Goal: Complete application form

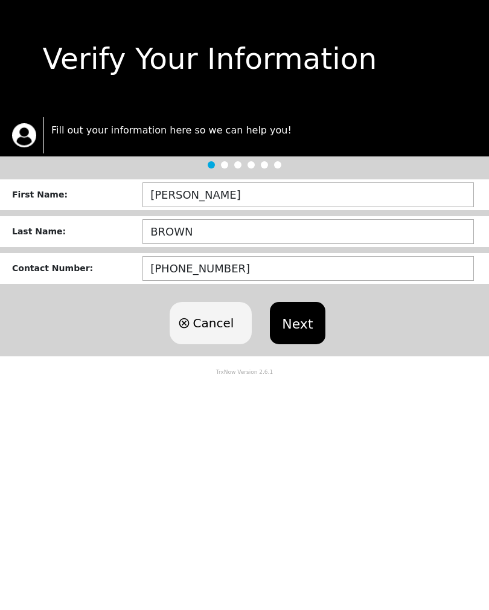
click at [301, 337] on button "Next" at bounding box center [297, 323] width 55 height 42
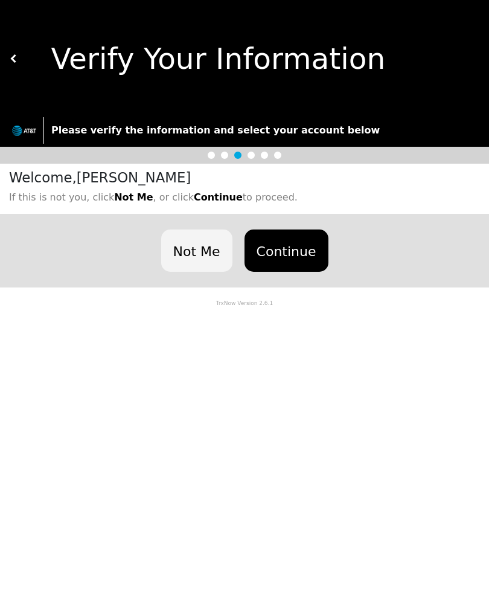
click at [286, 250] on button "Continue" at bounding box center [286, 250] width 84 height 42
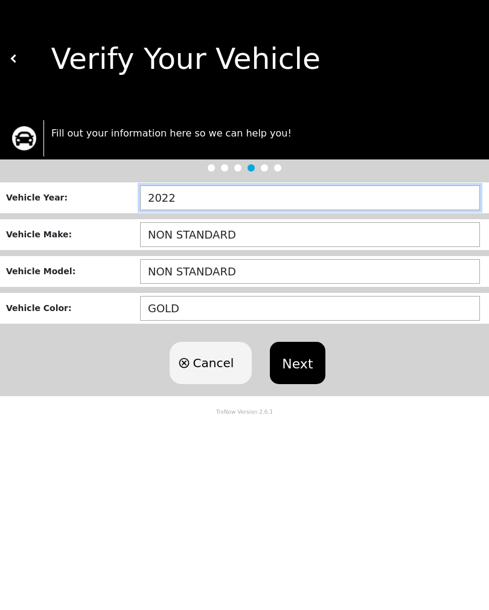
click at [249, 202] on input "2022" at bounding box center [310, 197] width 340 height 25
type input "2___"
type input "1995"
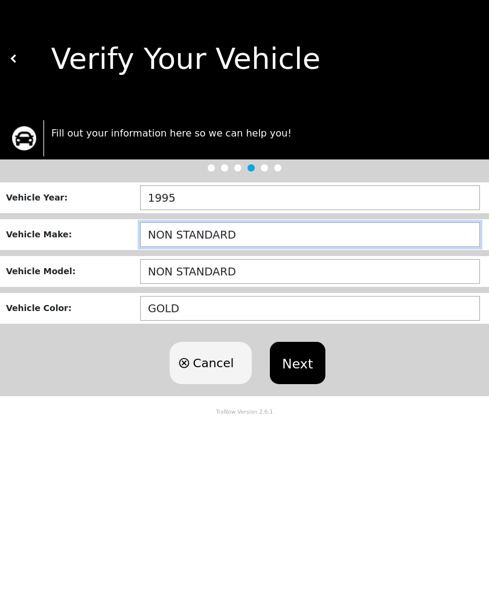
click at [264, 240] on input "NON STANDARD" at bounding box center [310, 234] width 340 height 25
type input "N"
click at [295, 363] on button "Next" at bounding box center [297, 363] width 55 height 42
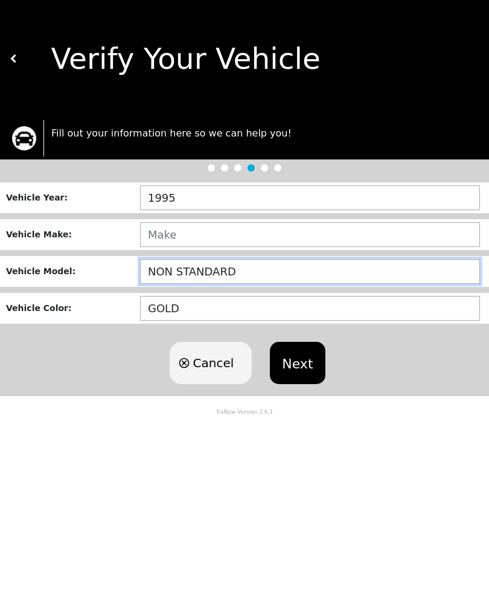
click at [185, 268] on input "NON STANDARD" at bounding box center [310, 271] width 340 height 25
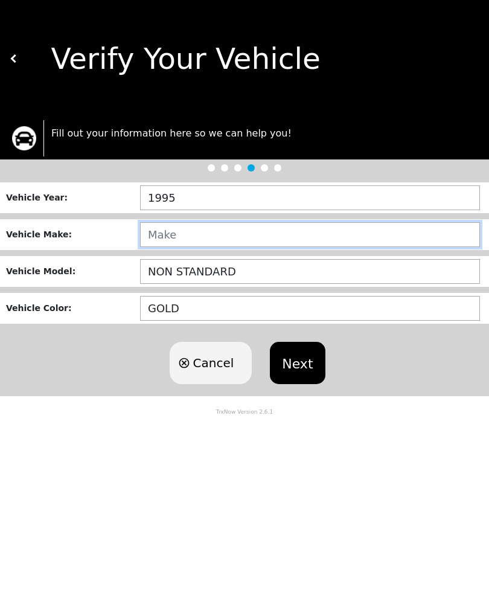
click at [171, 238] on input "text" at bounding box center [310, 234] width 340 height 25
type input "LINCOLN CONTIONAL"
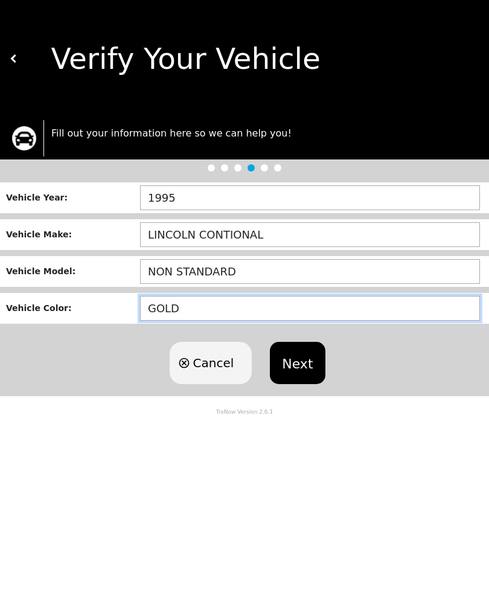
click at [221, 313] on input "GOLD" at bounding box center [310, 308] width 340 height 25
type input "G"
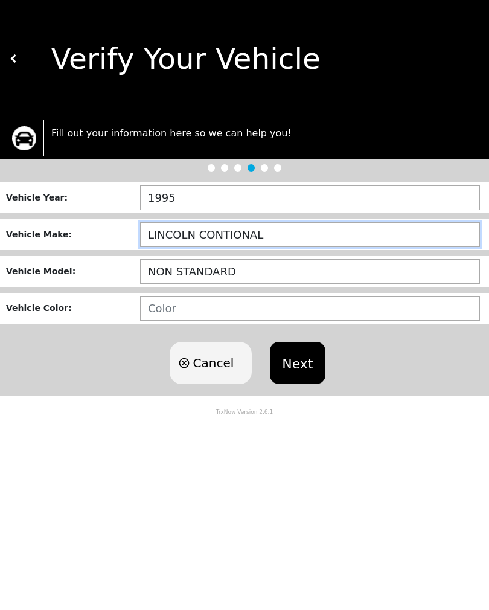
click at [295, 241] on input "LINCOLN CONTIONAL" at bounding box center [310, 234] width 340 height 25
type input "LINCOLN CONTINENTAL"
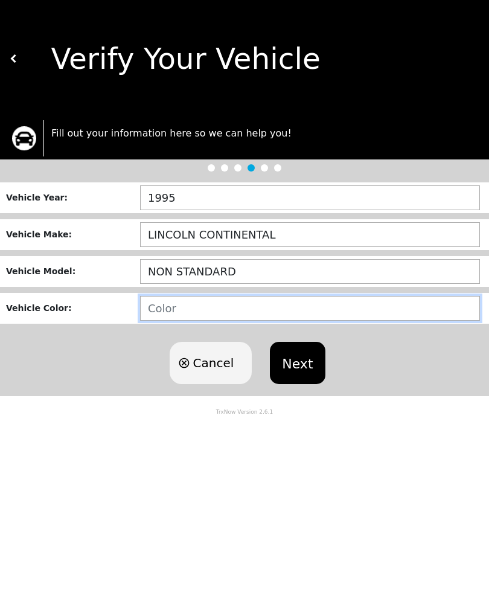
click at [154, 319] on input "text" at bounding box center [310, 308] width 340 height 25
type input "WHITE"
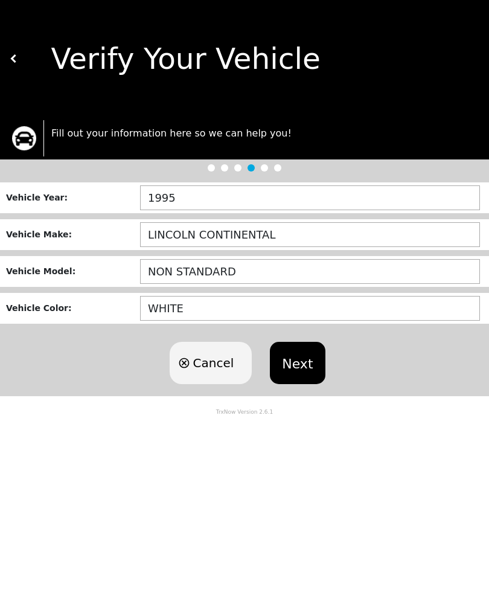
click at [298, 383] on button "Next" at bounding box center [297, 363] width 55 height 42
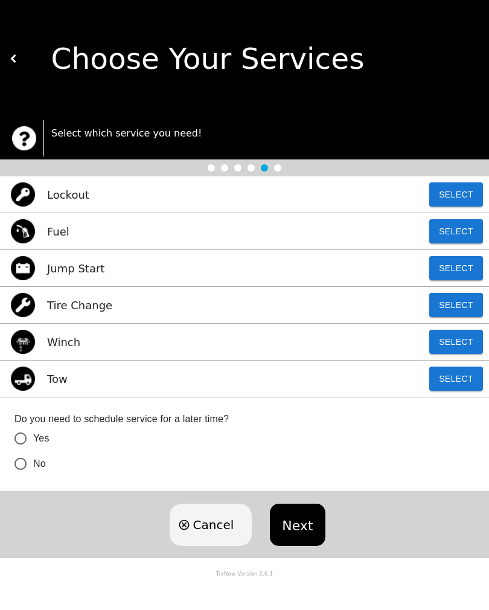
click at [450, 384] on button "Select" at bounding box center [456, 378] width 54 height 24
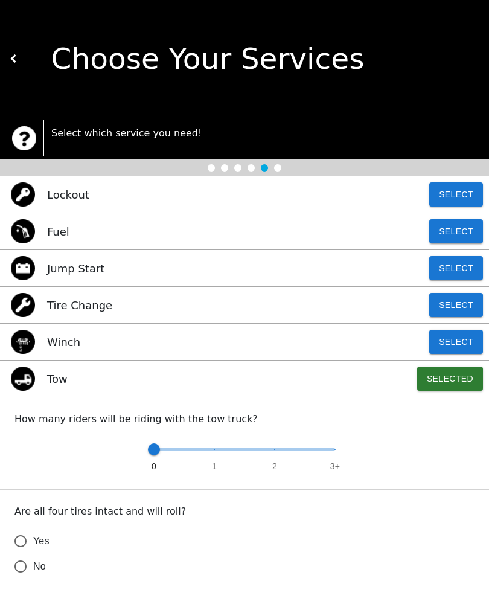
click at [26, 562] on input "No" at bounding box center [20, 565] width 25 height 25
radio input "false"
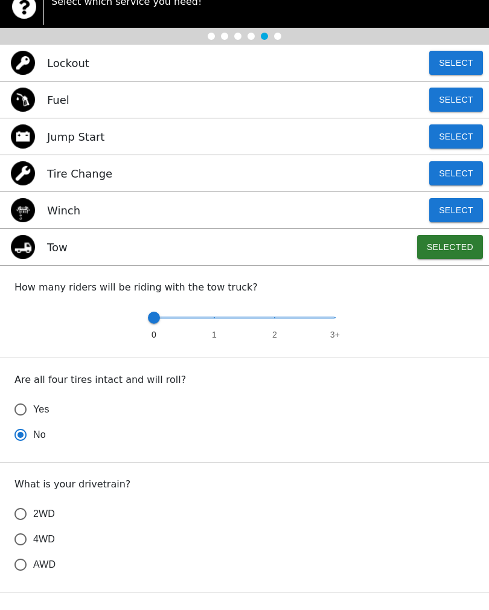
scroll to position [132, 0]
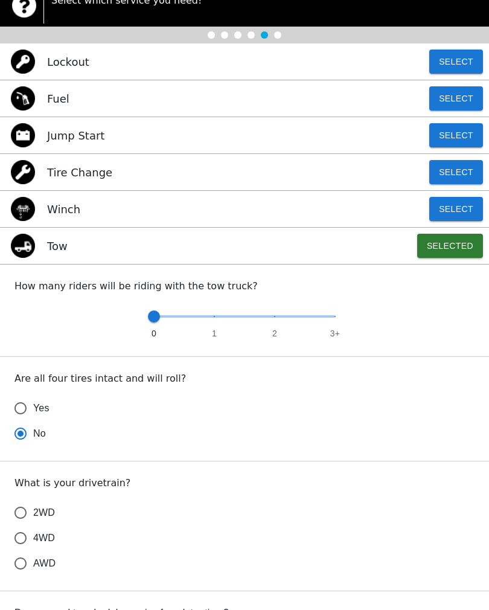
type input "1"
radio input "true"
click at [217, 329] on span "0 1 2 3+" at bounding box center [244, 316] width 181 height 27
click at [25, 539] on input "4WD" at bounding box center [20, 537] width 25 height 25
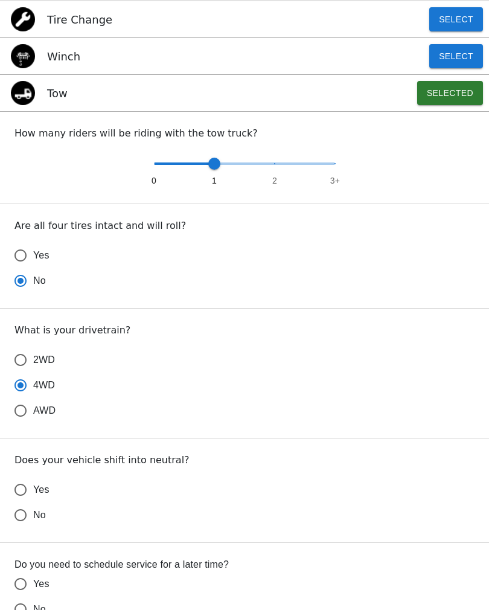
scroll to position [288, 0]
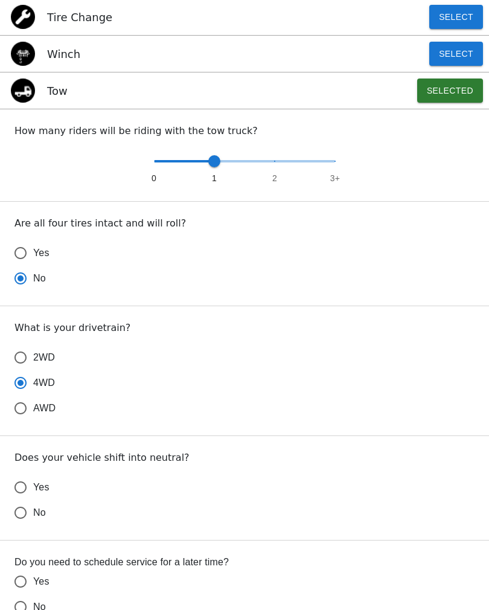
click at [23, 485] on input "Yes" at bounding box center [20, 486] width 25 height 25
radio input "false"
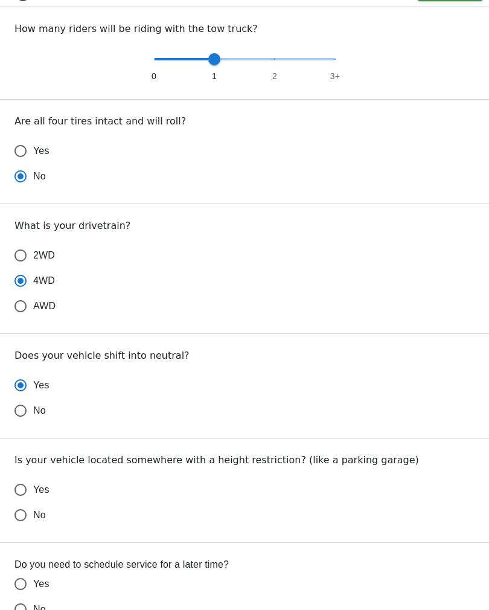
scroll to position [387, 0]
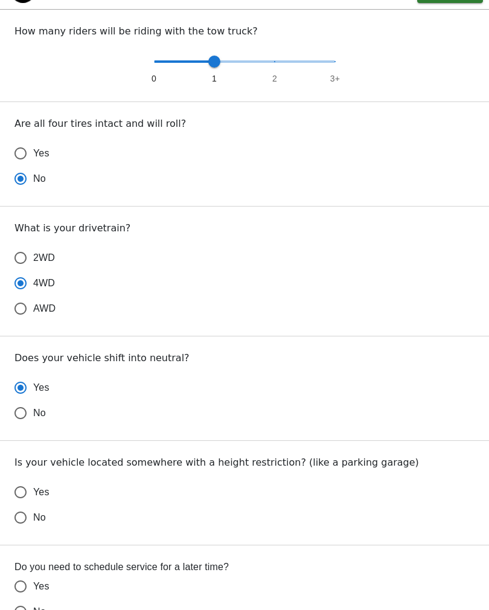
click at [22, 522] on input "No" at bounding box center [20, 517] width 25 height 25
radio input "false"
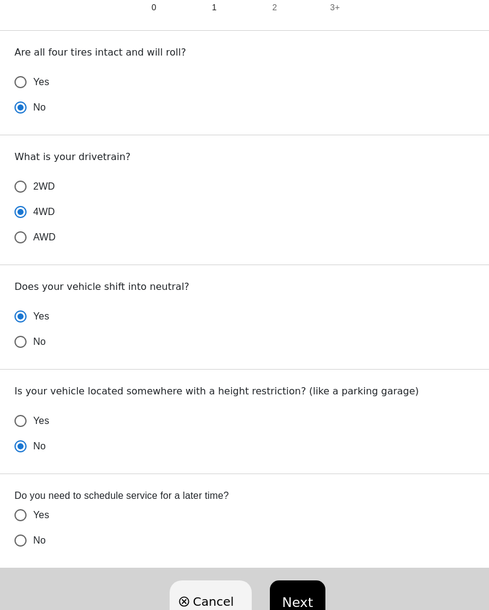
scroll to position [462, 0]
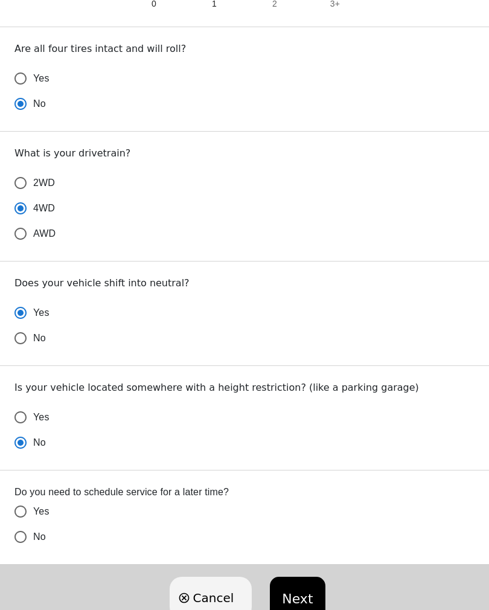
click at [33, 537] on input "No" at bounding box center [20, 536] width 25 height 25
radio input "false"
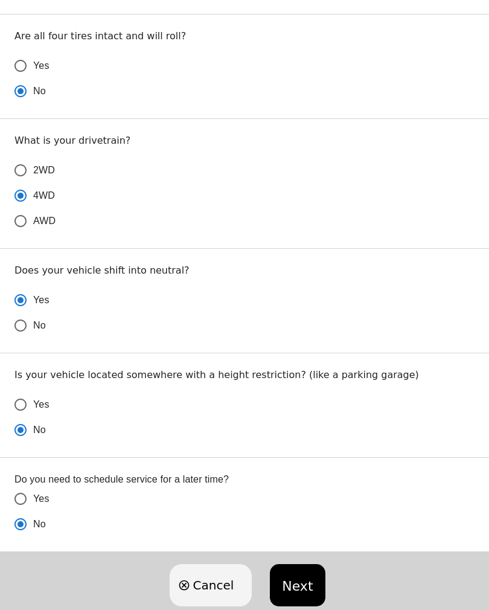
scroll to position [485, 0]
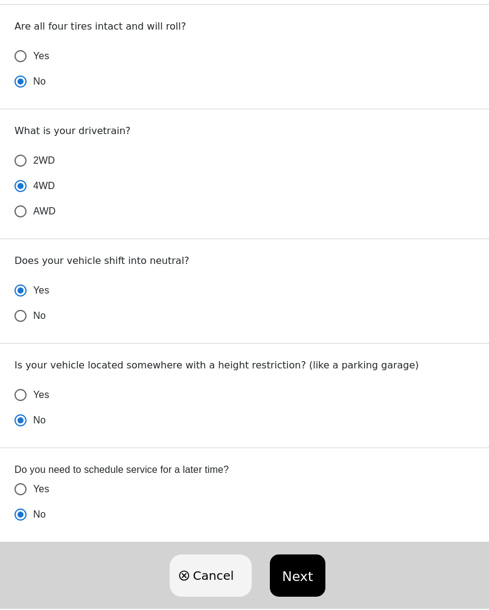
click at [293, 582] on button "Next" at bounding box center [297, 575] width 55 height 42
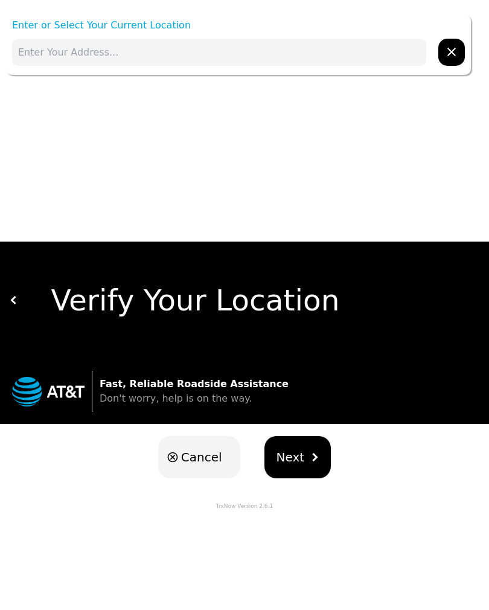
scroll to position [0, 0]
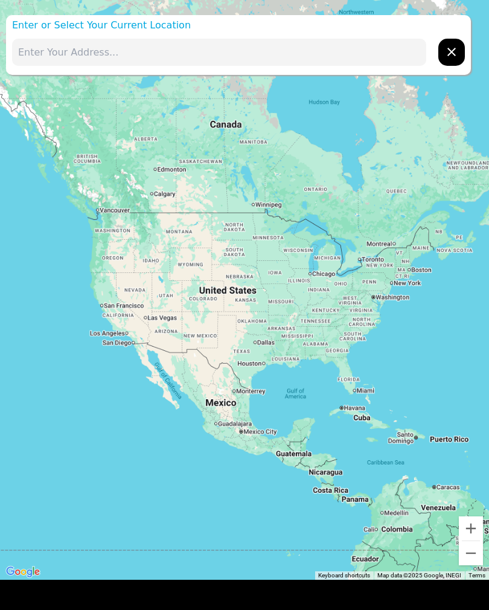
click at [58, 58] on input "text" at bounding box center [219, 52] width 414 height 27
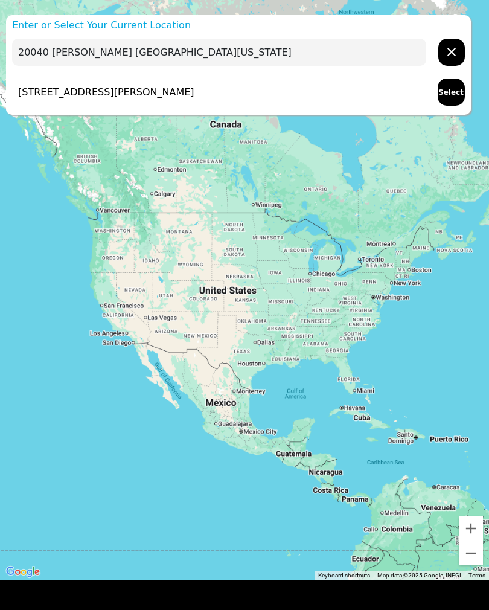
click at [194, 93] on p "[STREET_ADDRESS][PERSON_NAME]" at bounding box center [103, 92] width 182 height 14
type input "[STREET_ADDRESS][PERSON_NAME]"
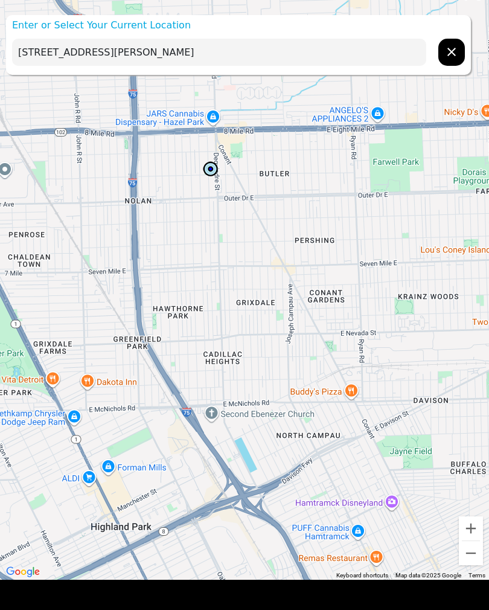
click at [280, 62] on input "[STREET_ADDRESS][PERSON_NAME]" at bounding box center [219, 52] width 414 height 27
click at [266, 52] on input "[STREET_ADDRESS][PERSON_NAME]" at bounding box center [219, 52] width 414 height 27
click at [286, 63] on input "[STREET_ADDRESS][PERSON_NAME]" at bounding box center [219, 52] width 414 height 27
click at [74, 30] on p "Enter or Select Your Current Location" at bounding box center [238, 25] width 465 height 14
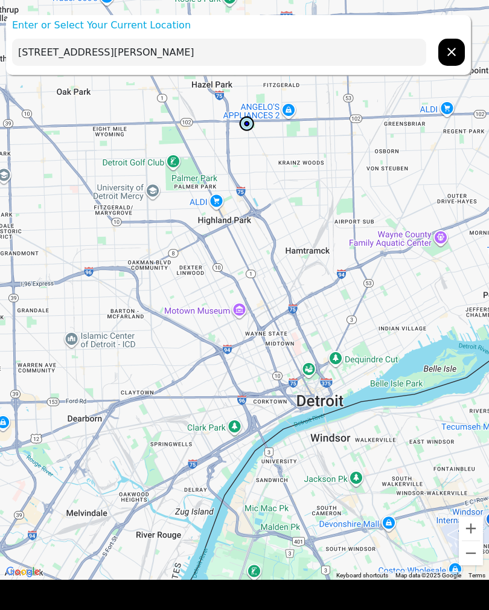
click at [214, 49] on input "[STREET_ADDRESS][PERSON_NAME]" at bounding box center [219, 52] width 414 height 27
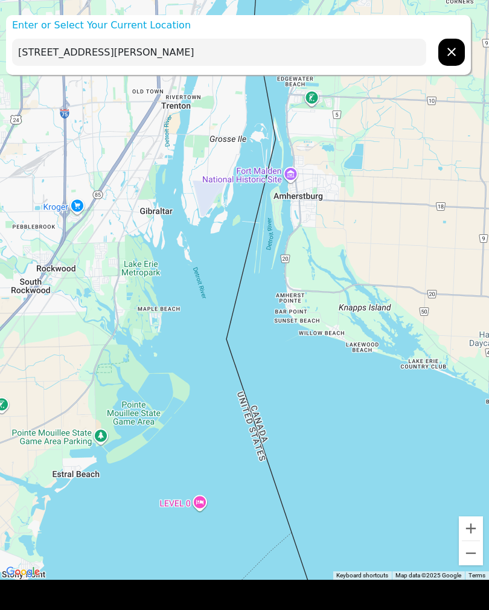
click at [479, 526] on button "Zoom in" at bounding box center [471, 528] width 24 height 24
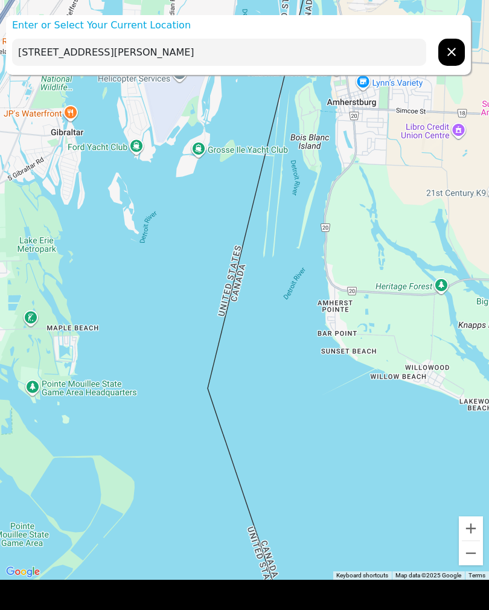
click at [276, 65] on input "[STREET_ADDRESS][PERSON_NAME]" at bounding box center [219, 52] width 414 height 27
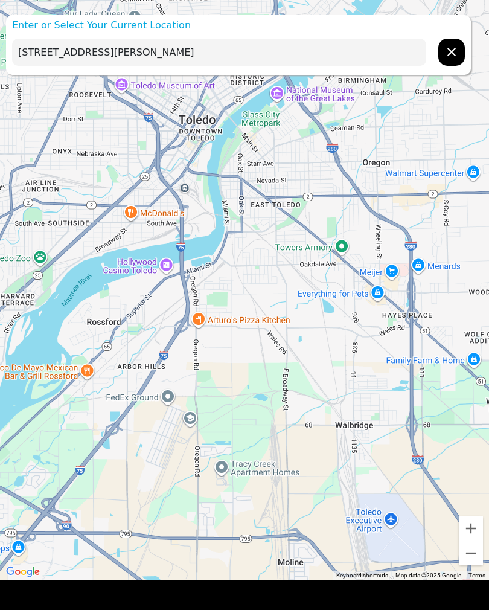
click at [460, 48] on button "hidden" at bounding box center [451, 52] width 27 height 27
click at [39, 54] on input "text" at bounding box center [219, 52] width 414 height 27
click at [361, 56] on input "20040 [PERSON_NAME] highland" at bounding box center [219, 52] width 414 height 27
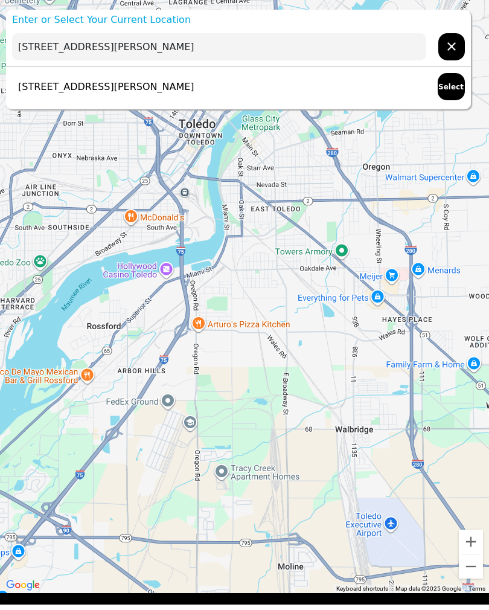
click at [194, 85] on p "[STREET_ADDRESS][PERSON_NAME]" at bounding box center [103, 92] width 182 height 14
type input "[STREET_ADDRESS][PERSON_NAME]"
